Goal: Go to known website: Access a specific website the user already knows

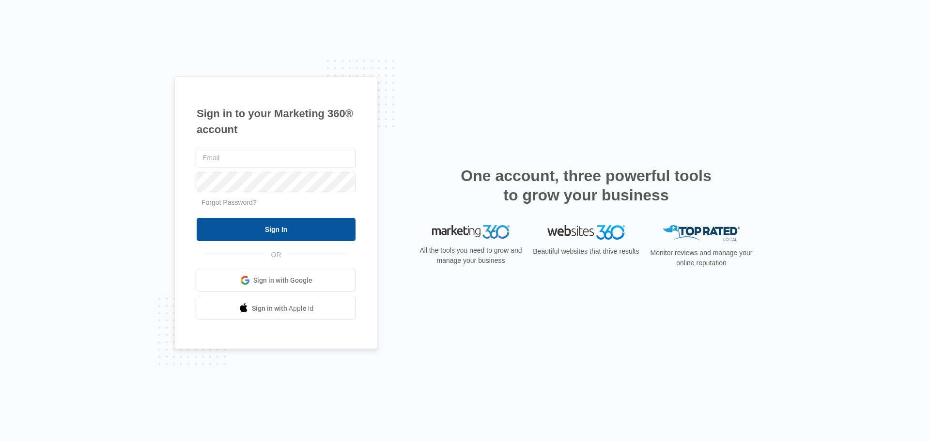
type input "[PERSON_NAME][EMAIL_ADDRESS][DOMAIN_NAME]"
click at [263, 226] on input "Sign In" at bounding box center [276, 229] width 159 height 23
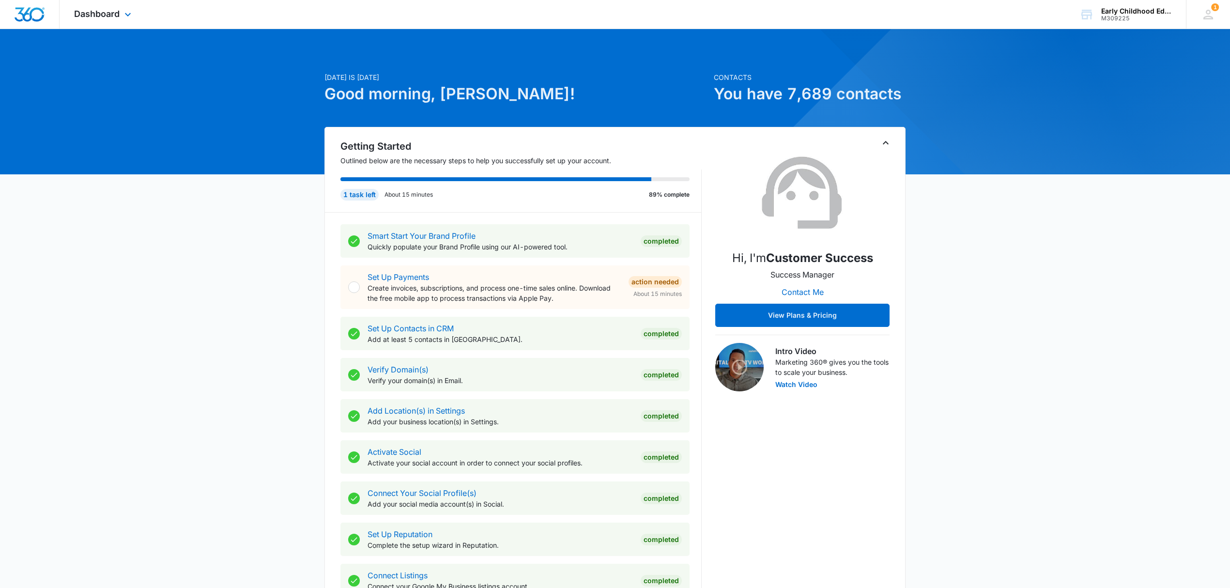
click at [115, 19] on div "Dashboard Apps Reputation Websites Forms CRM Email Social Payments POS Content …" at bounding box center [104, 14] width 89 height 29
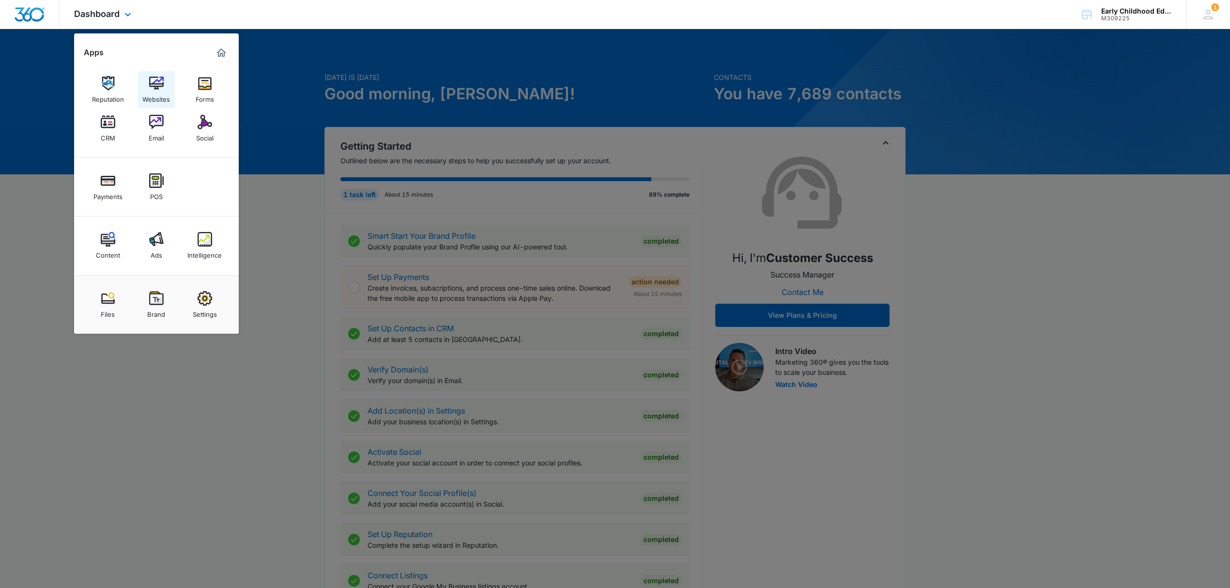
click at [138, 88] on div "Reputation Websites Forms CRM Email Social" at bounding box center [156, 109] width 165 height 97
click at [158, 92] on div "Websites" at bounding box center [156, 97] width 28 height 13
